Goal: Information Seeking & Learning: Check status

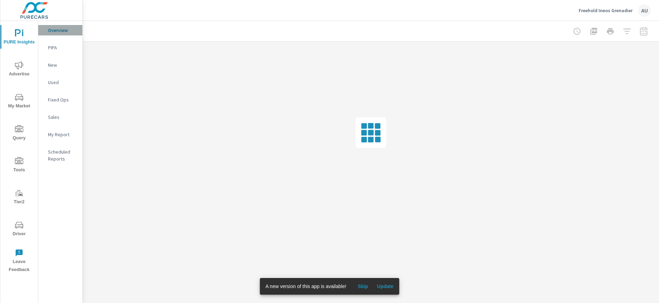
click at [60, 32] on p "Overview" at bounding box center [62, 30] width 29 height 7
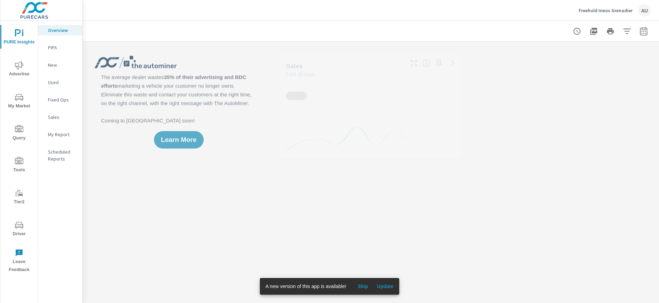
click at [59, 29] on p "Overview" at bounding box center [62, 30] width 29 height 7
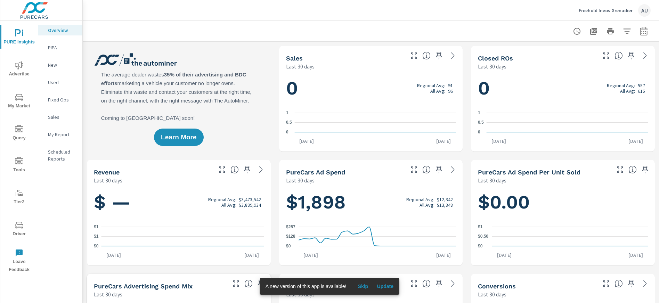
click at [18, 223] on icon "nav menu" at bounding box center [19, 225] width 8 height 8
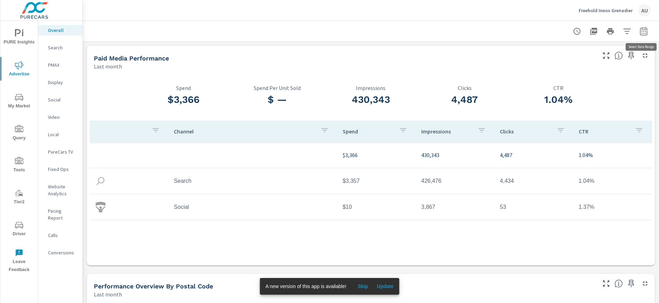
click at [643, 29] on icon "button" at bounding box center [643, 31] width 7 height 8
select select "Last month"
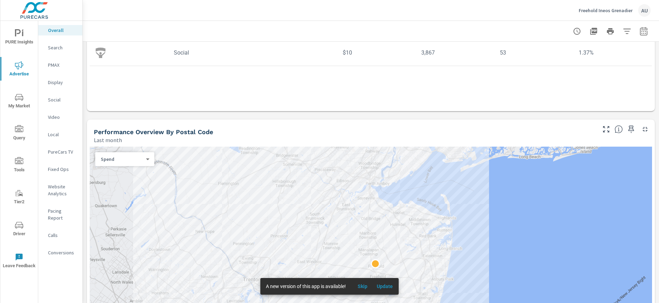
scroll to position [156, 0]
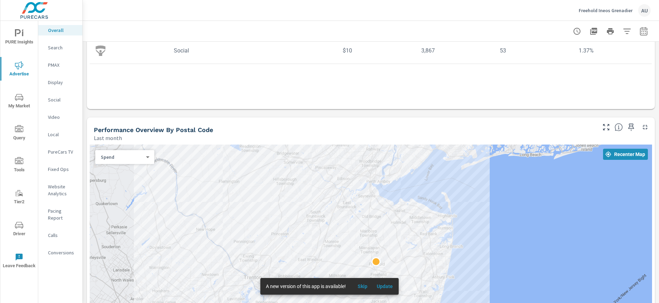
drag, startPoint x: 228, startPoint y: 107, endPoint x: 225, endPoint y: 112, distance: 5.4
click at [228, 107] on div "$3,366 Spend $ — Spend Per Unit Sold 430,343 Impressions 4,487 Clicks 1.04% CTR…" at bounding box center [371, 11] width 568 height 195
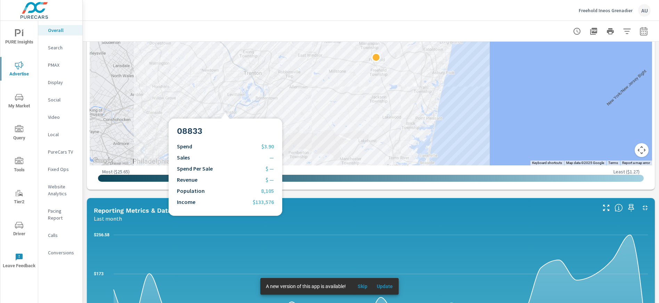
scroll to position [362, 0]
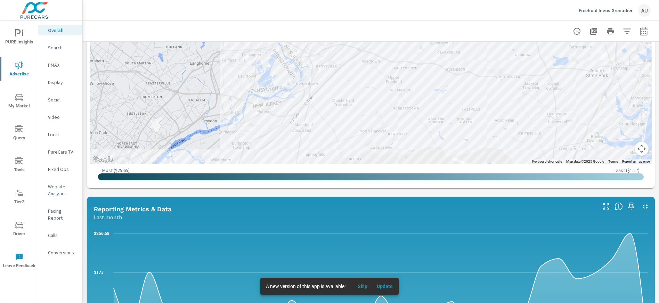
click at [198, 193] on div "Paid Media Performance Last month $3,366 Spend $ — Spend Per Unit Sold 430,343 …" at bounding box center [371, 164] width 577 height 970
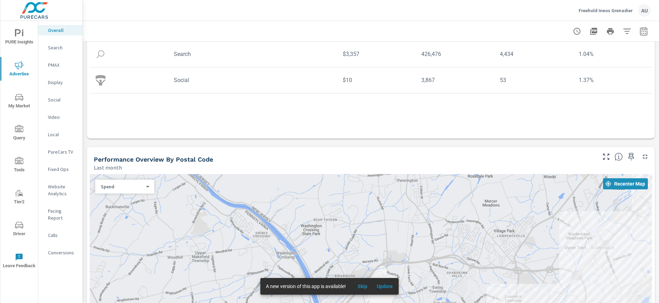
click at [225, 112] on div "Channel Spend Impressions Clicks CTR $3,366 430,343 4,487 1.04% Search $3,357 4…" at bounding box center [371, 60] width 563 height 132
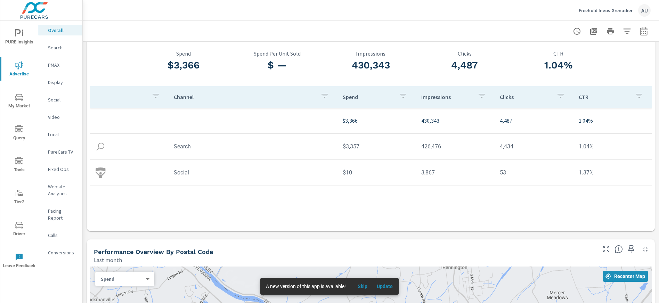
scroll to position [32, 0]
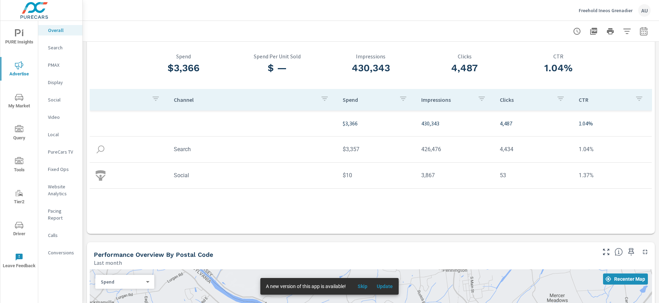
click at [265, 208] on div "Channel Spend Impressions Clicks CTR $3,366 430,343 4,487 1.04% Search $3,357 4…" at bounding box center [371, 155] width 563 height 132
click at [266, 209] on div "Channel Spend Impressions Clicks CTR $3,366 430,343 4,487 1.04% Search $3,357 4…" at bounding box center [371, 155] width 563 height 132
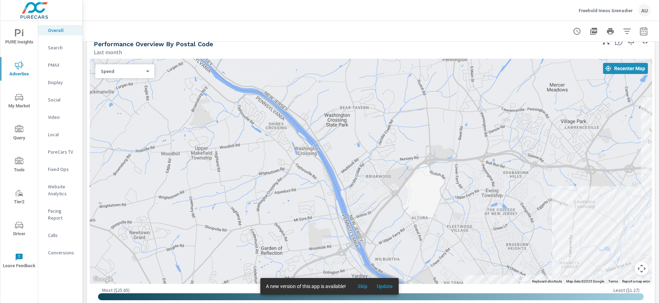
scroll to position [256, 0]
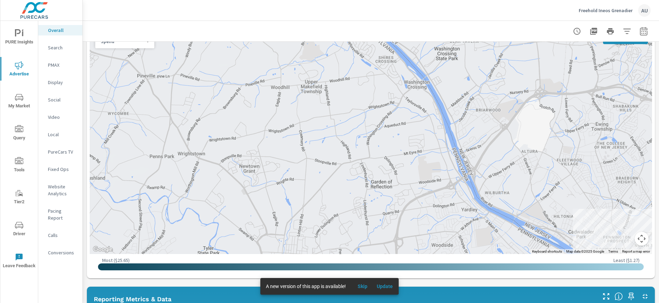
click at [131, 299] on div "Paid Media Performance Last month $3,366 Spend $ — Spend Per Unit Sold 430,343 …" at bounding box center [371, 254] width 577 height 970
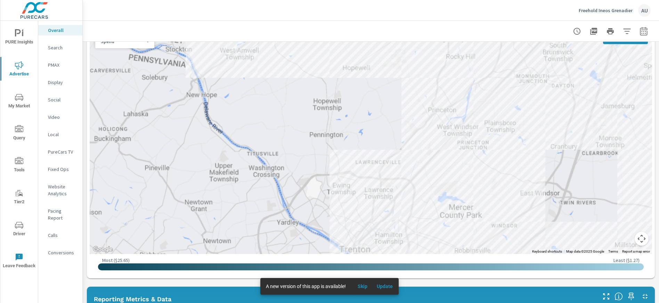
scroll to position [273, 0]
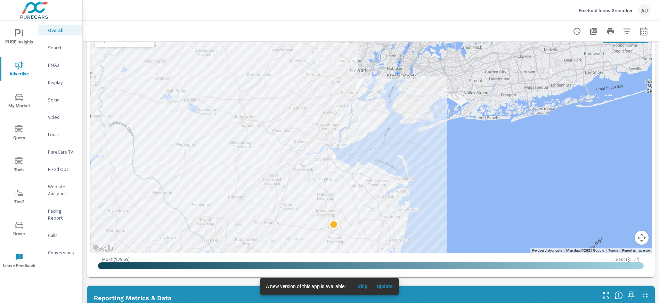
click at [86, 282] on div "Paid Media Performance Last month $3,366 Spend $ — Spend Per Unit Sold 430,343 …" at bounding box center [371, 253] width 577 height 970
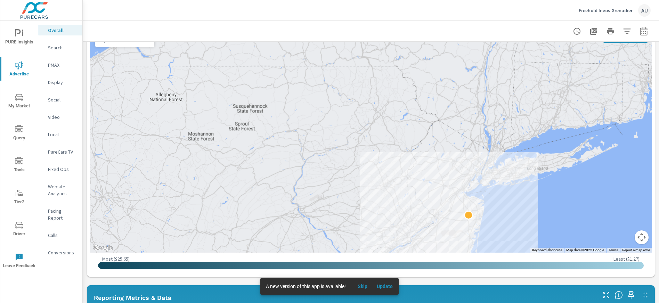
click at [658, 118] on div "Paid Media Performance Last month $3,366 Spend $ — Spend Per Unit Sold 430,343 …" at bounding box center [371, 253] width 577 height 970
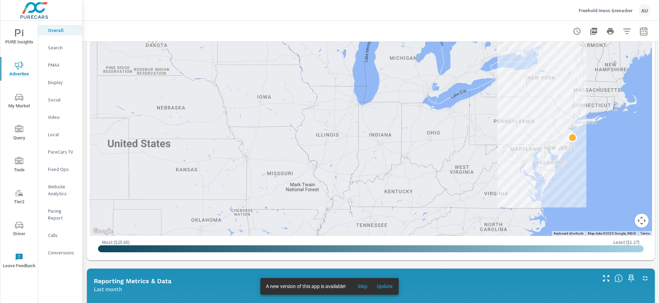
drag, startPoint x: 504, startPoint y: 13, endPoint x: 493, endPoint y: 17, distance: 10.7
click at [503, 13] on div "Freehold Ineos Grenadier AU" at bounding box center [371, 10] width 560 height 21
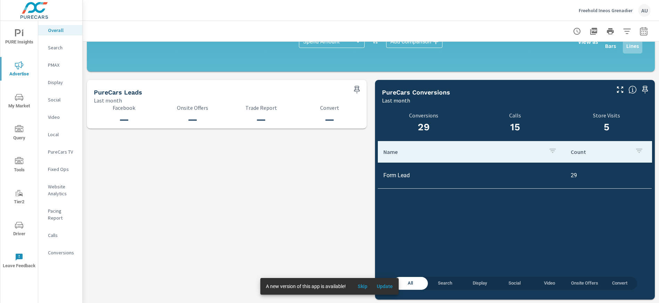
scroll to position [708, 0]
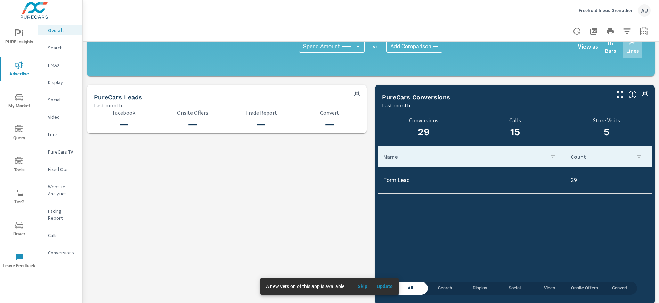
scroll to position [703, 0]
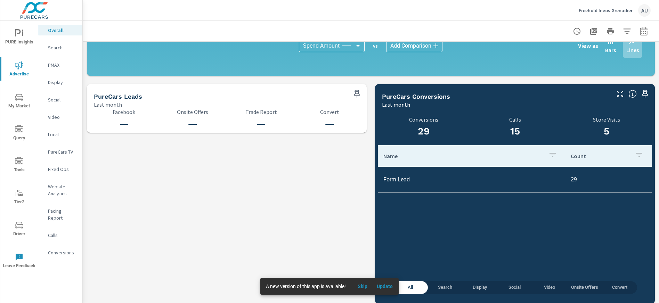
click at [53, 50] on p "Search" at bounding box center [62, 47] width 29 height 7
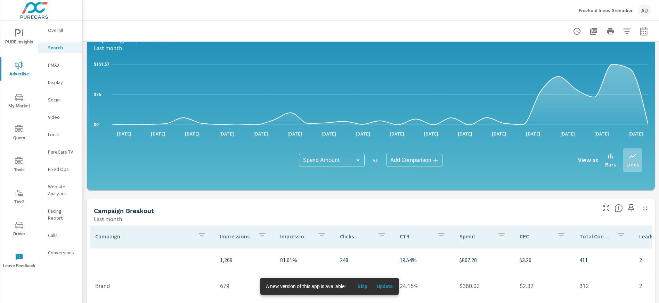
click at [195, 199] on div "Campaign Breakout Last month" at bounding box center [342, 211] width 511 height 25
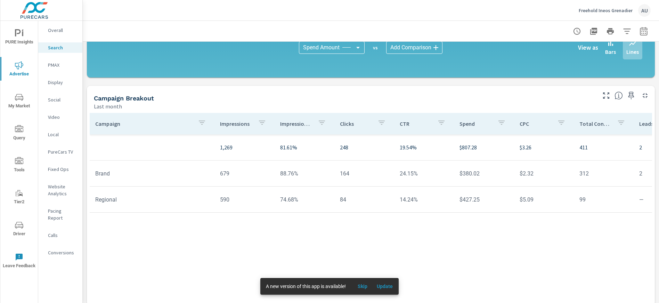
scroll to position [480, 0]
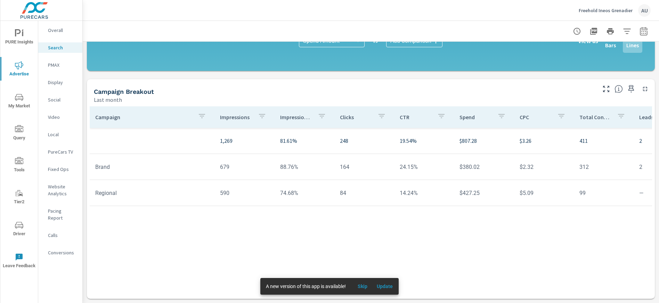
drag, startPoint x: 192, startPoint y: 256, endPoint x: 194, endPoint y: 244, distance: 12.3
click at [192, 256] on div "Campaign Impressions Impression Share Clicks CTR Spend CPC Total Conversions Le…" at bounding box center [371, 195] width 563 height 179
